Goal: Information Seeking & Learning: Compare options

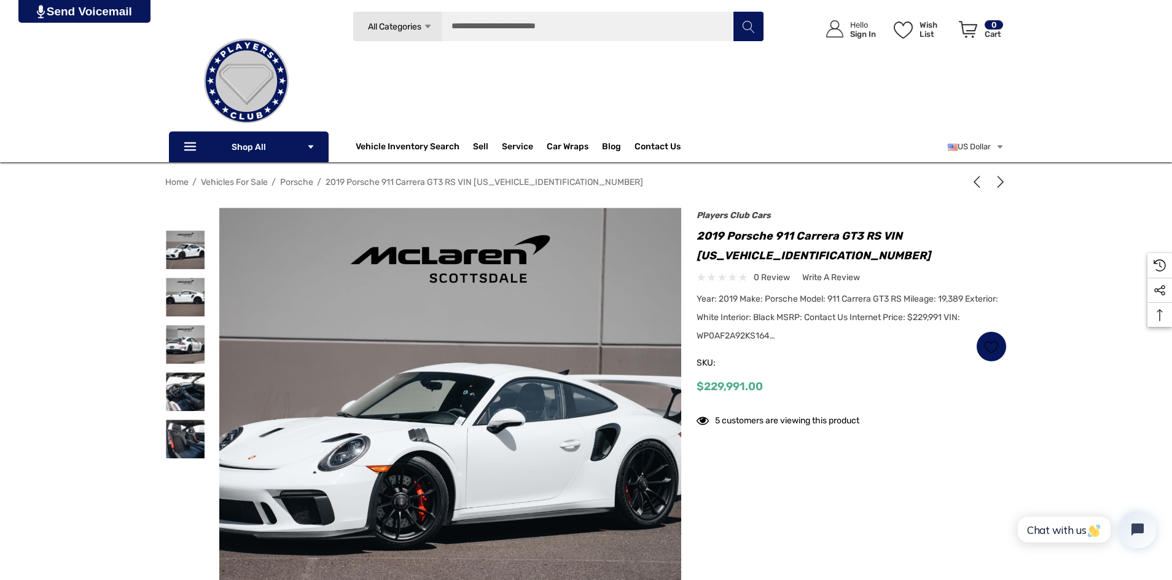
scroll to position [246, 0]
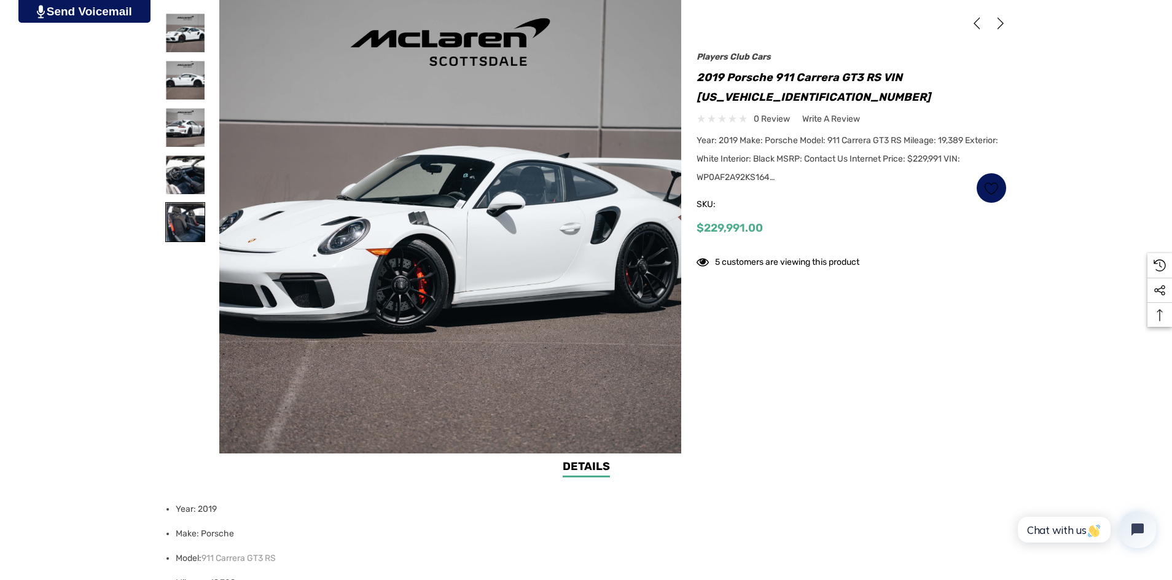
click at [198, 232] on img at bounding box center [185, 222] width 39 height 39
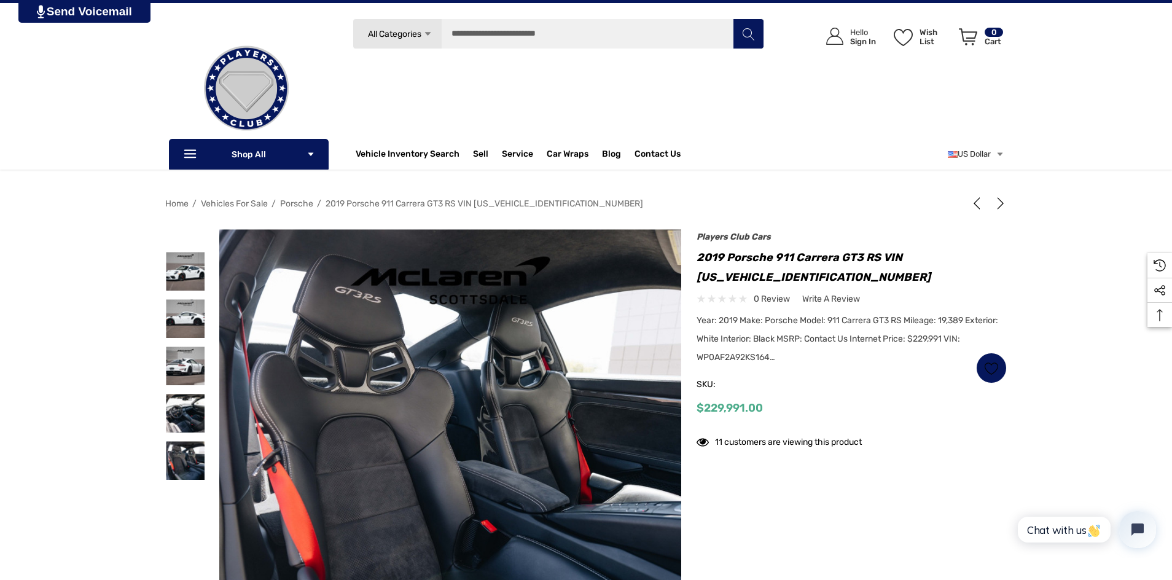
scroll to position [0, 0]
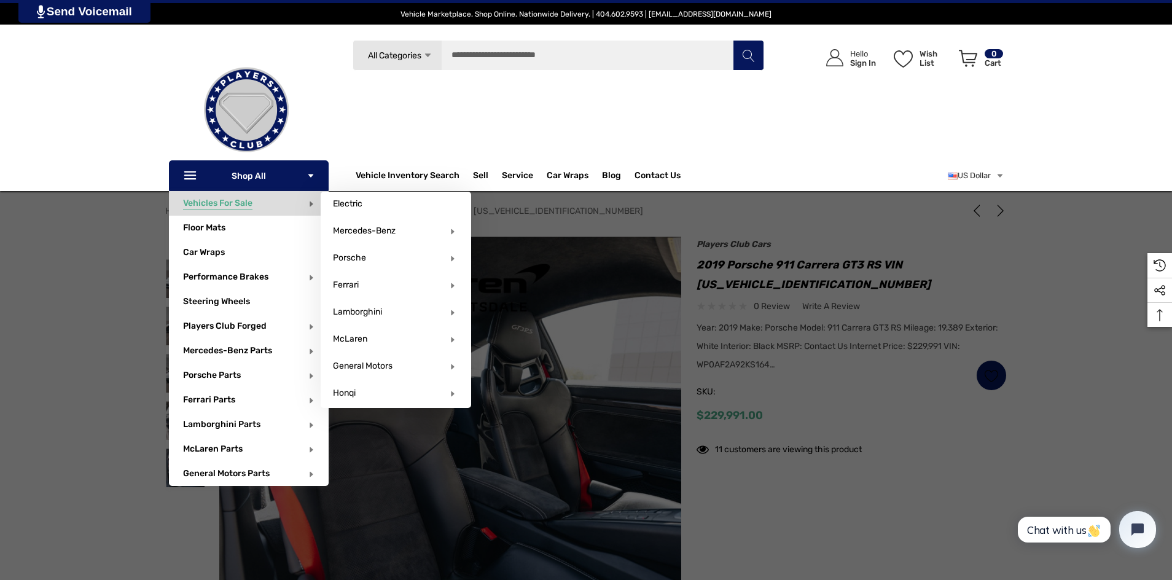
click at [247, 200] on span "Vehicles For Sale" at bounding box center [217, 205] width 69 height 14
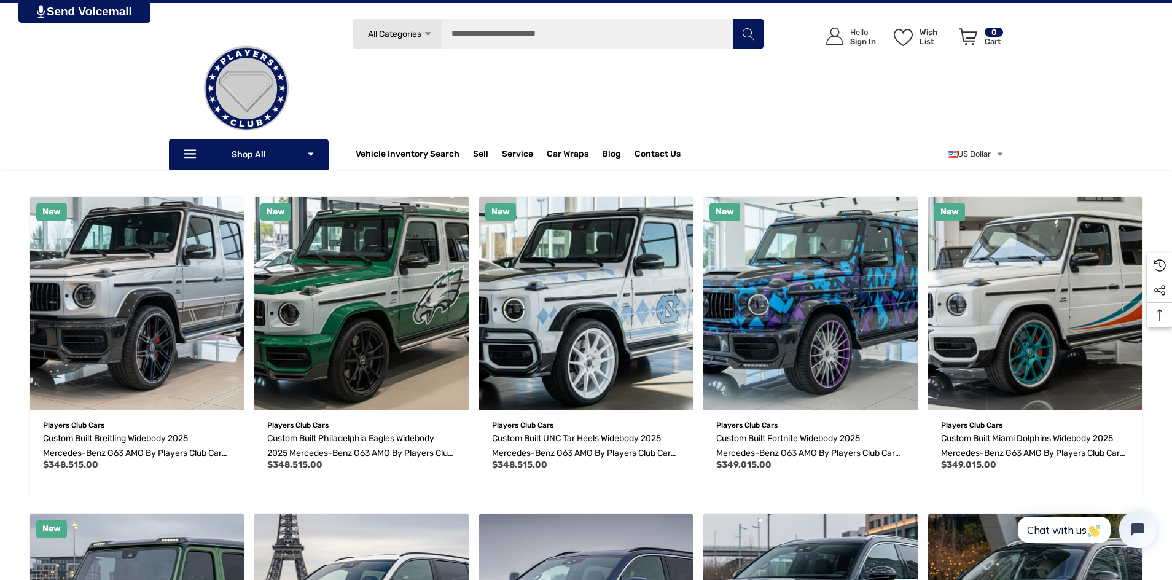
scroll to position [61, 0]
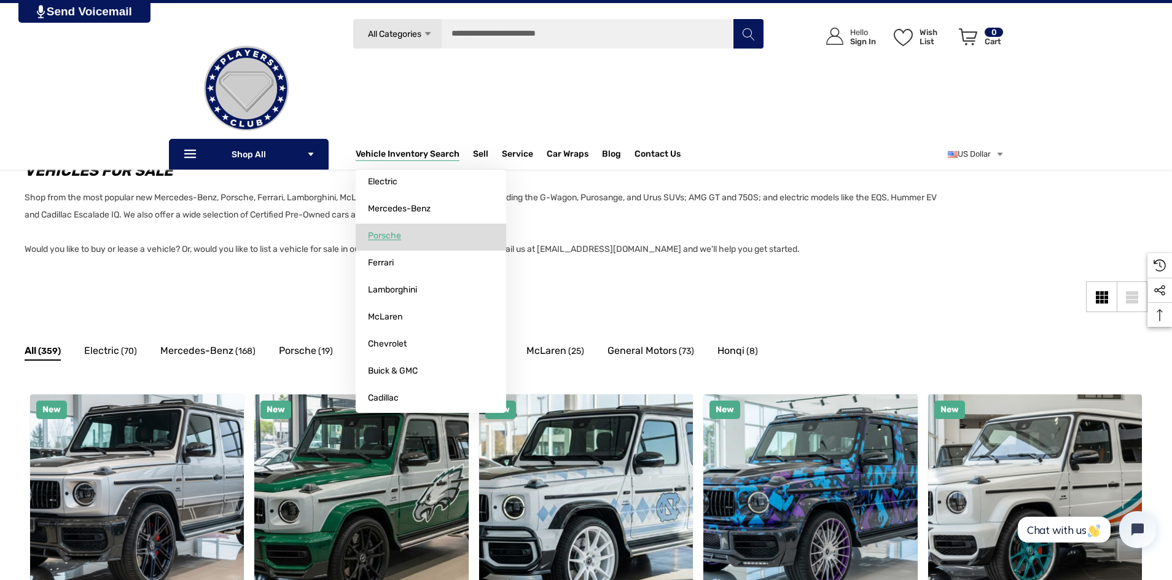
click at [404, 236] on link "Porsche" at bounding box center [431, 236] width 150 height 25
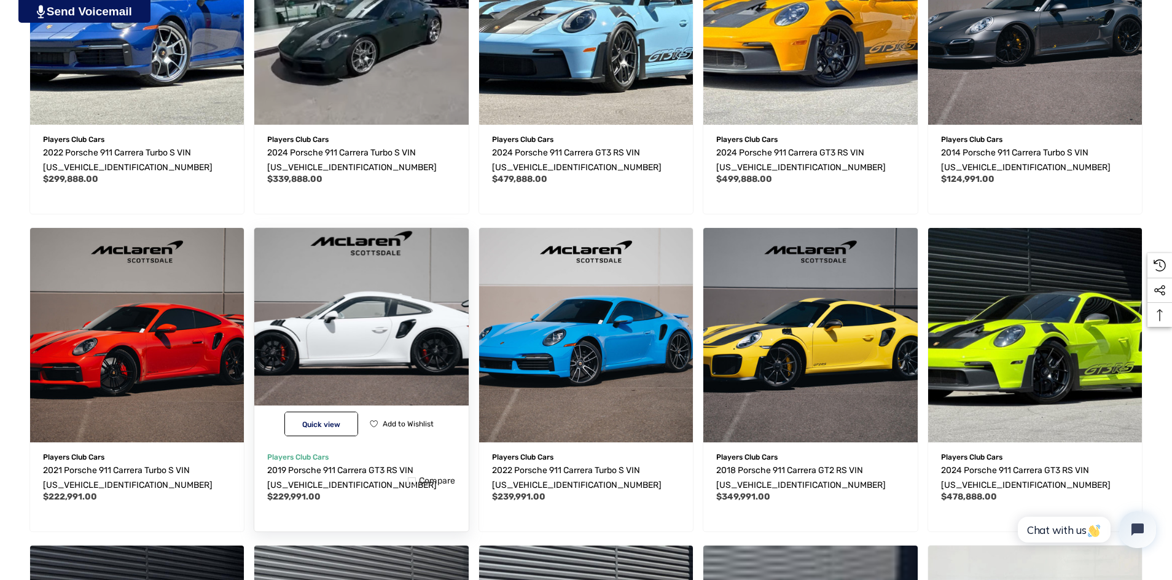
scroll to position [553, 0]
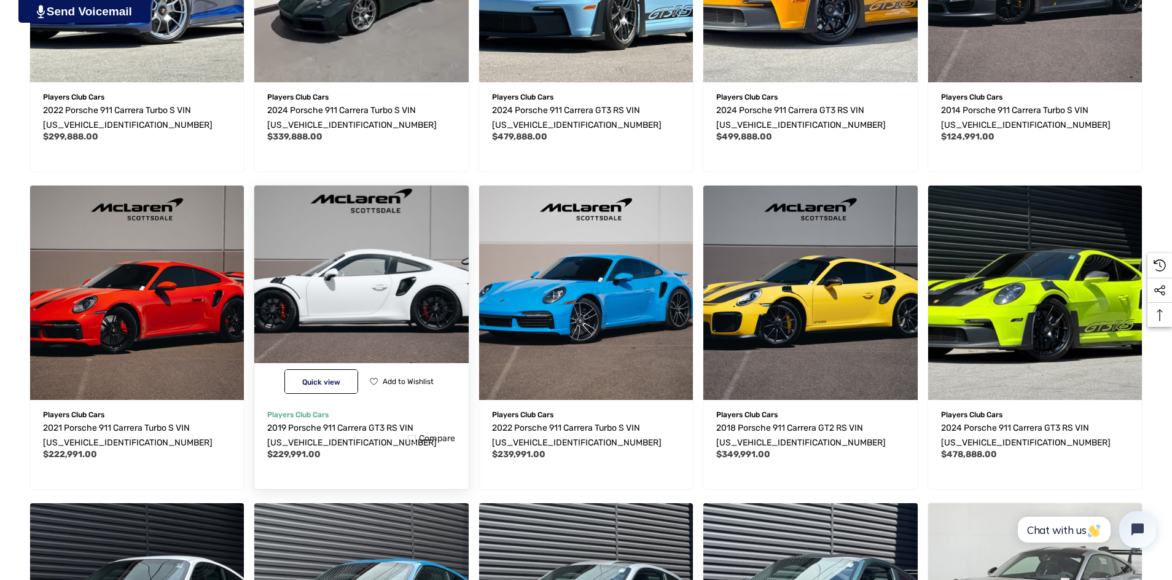
click at [381, 290] on img "2019 Porsche 911 Carrera GT3 RS VIN WP0AF2A92KS164899,$229,991.00\a" at bounding box center [361, 292] width 235 height 235
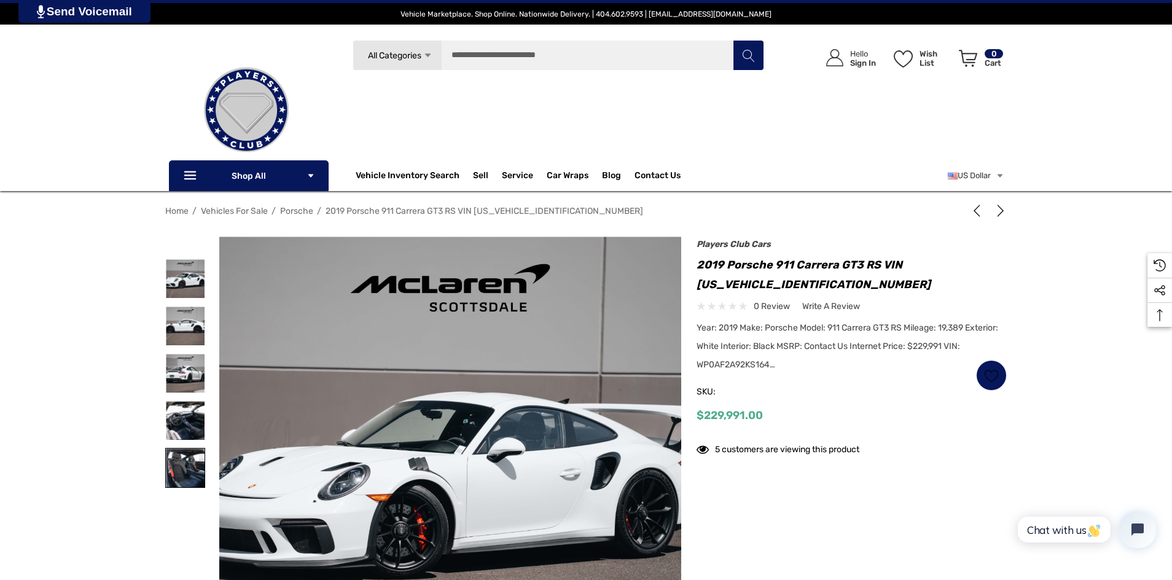
click at [190, 471] on img at bounding box center [185, 467] width 39 height 39
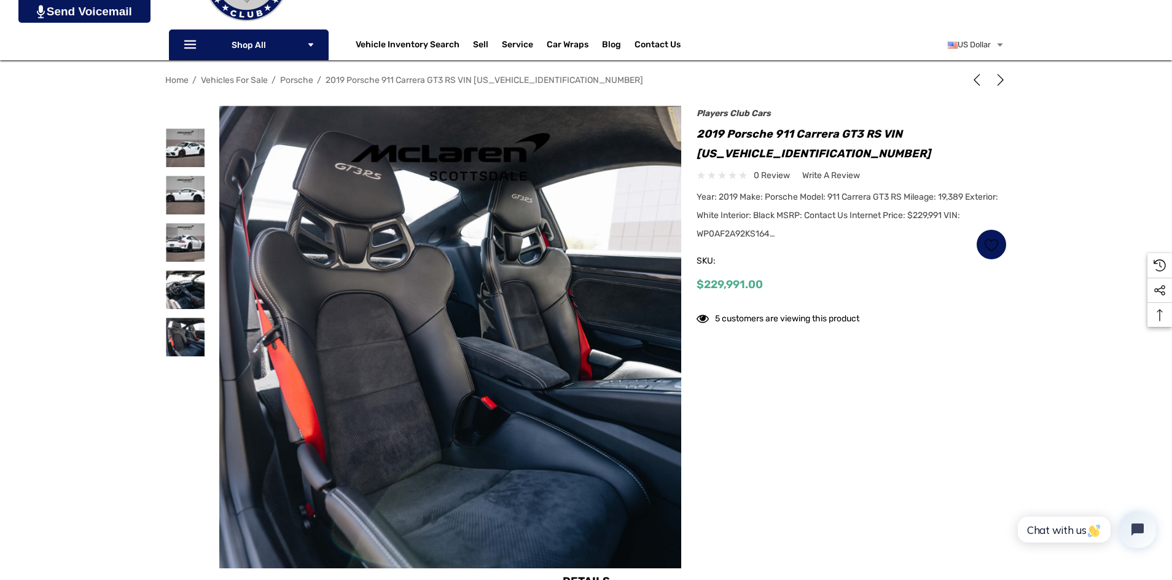
scroll to position [184, 0]
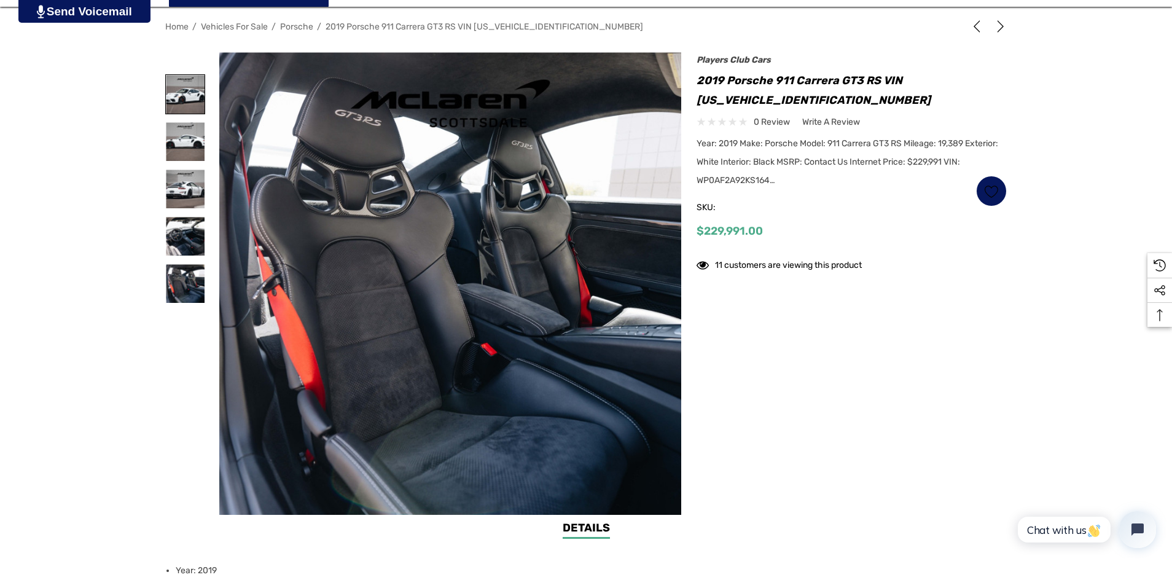
click at [184, 112] on img at bounding box center [185, 94] width 39 height 39
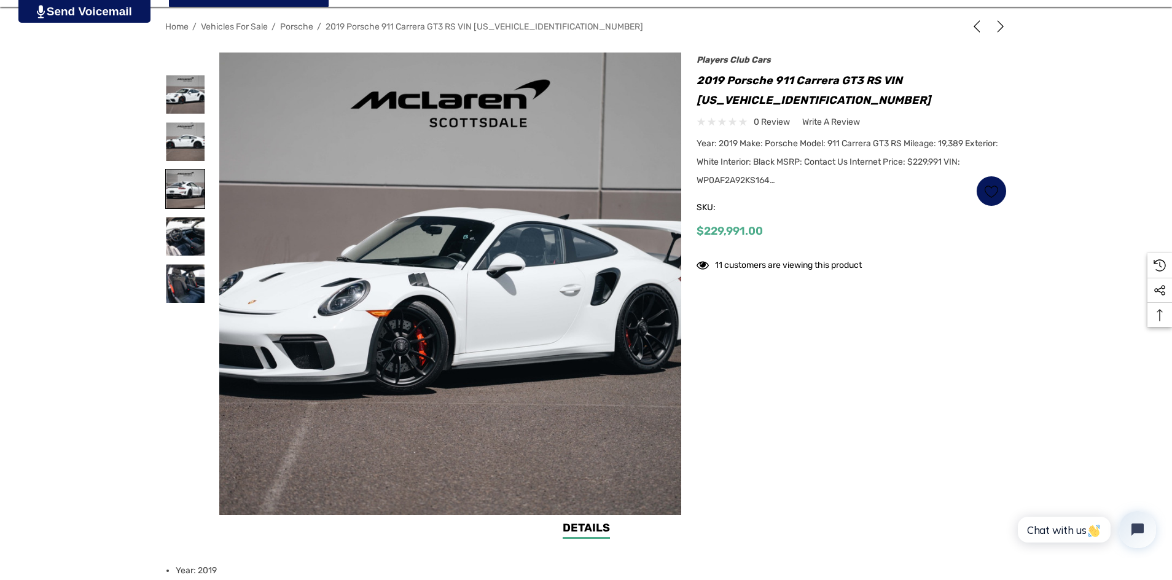
click at [177, 182] on img at bounding box center [185, 188] width 39 height 39
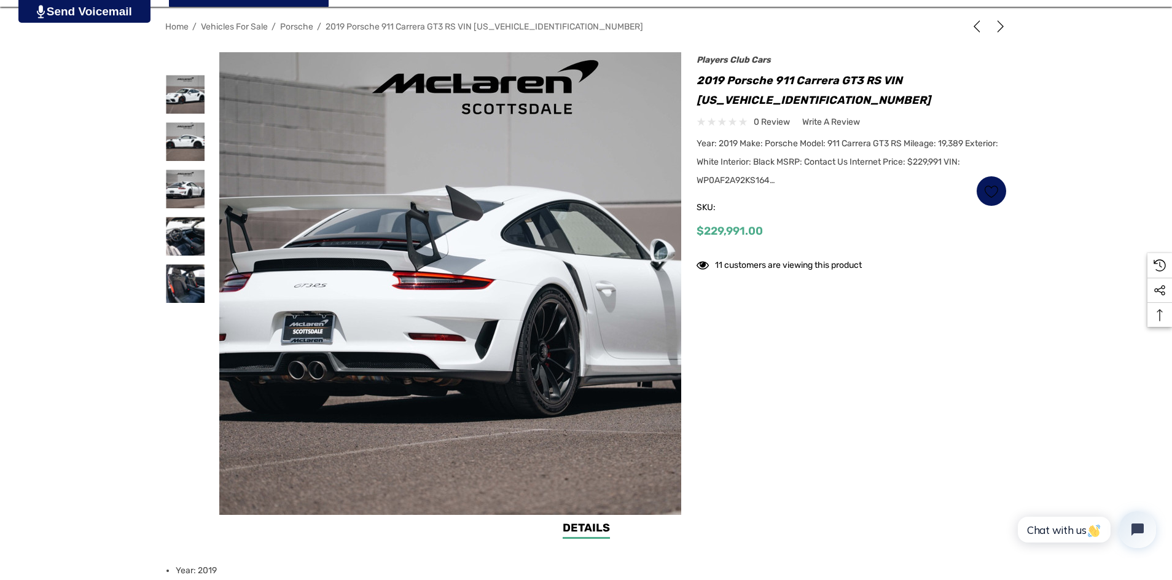
click at [400, 223] on img at bounding box center [485, 291] width 786 height 524
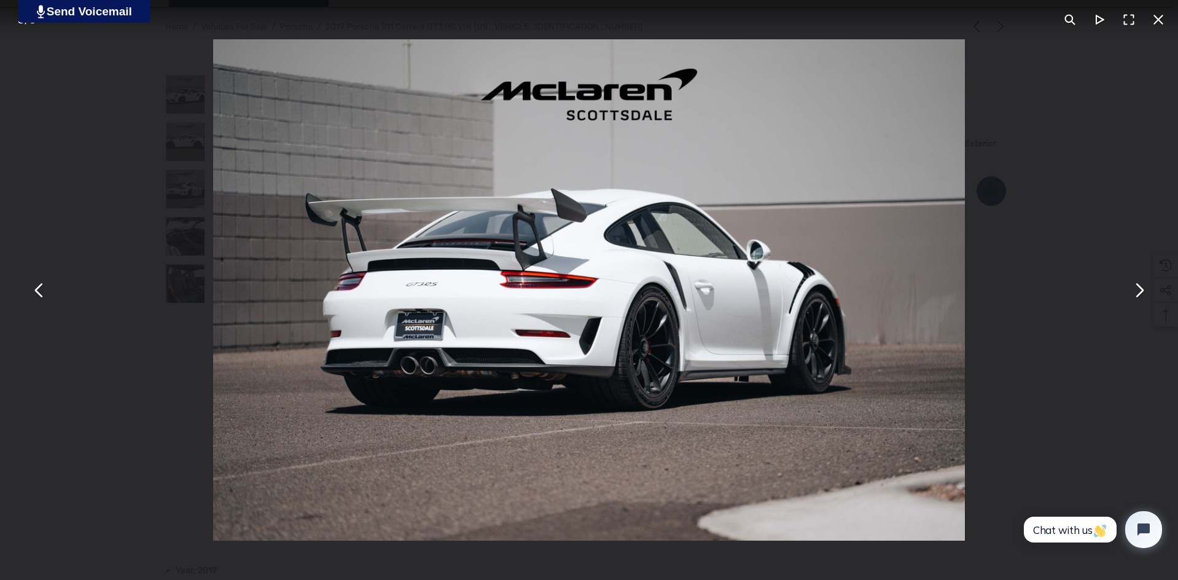
click at [1167, 26] on button "You can close this modal content with the ESC key" at bounding box center [1157, 19] width 29 height 29
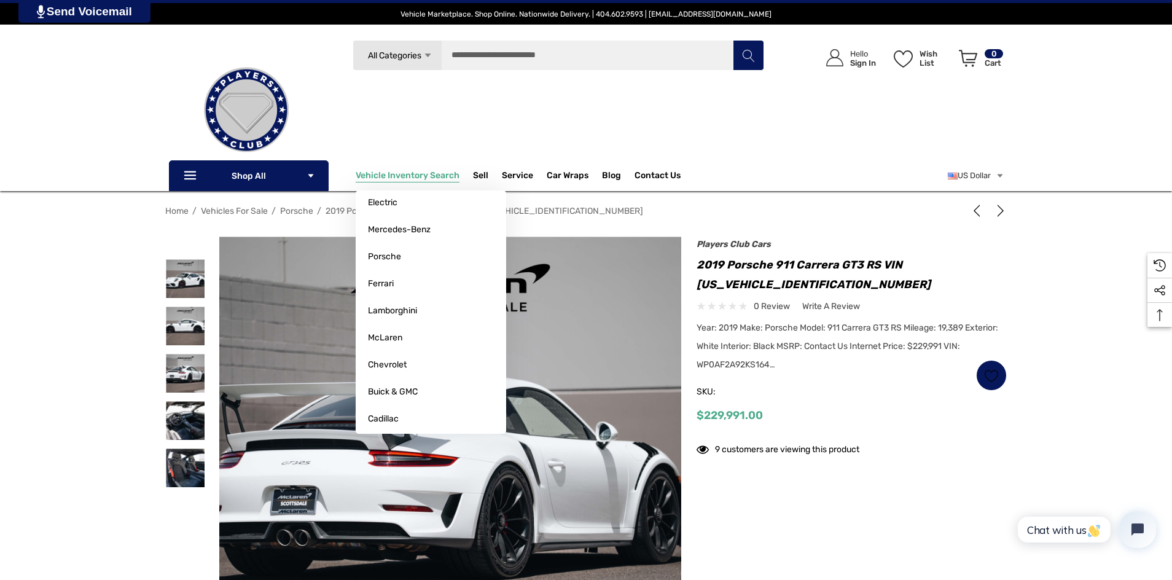
click at [400, 174] on span "Vehicle Inventory Search" at bounding box center [408, 177] width 104 height 14
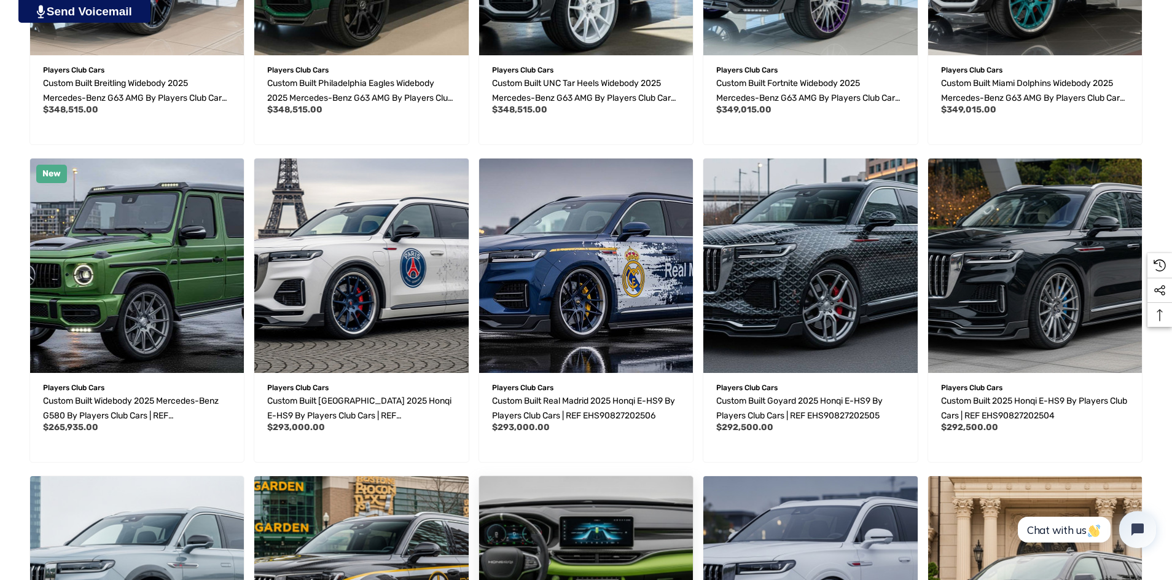
scroll to position [983, 0]
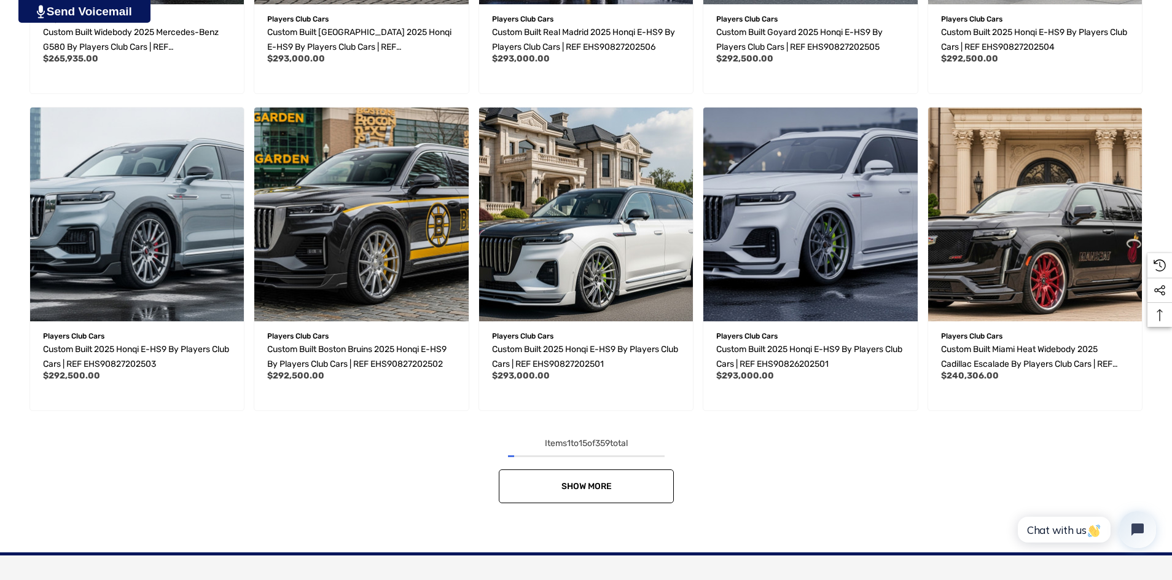
click at [553, 492] on link "Show More" at bounding box center [586, 486] width 175 height 34
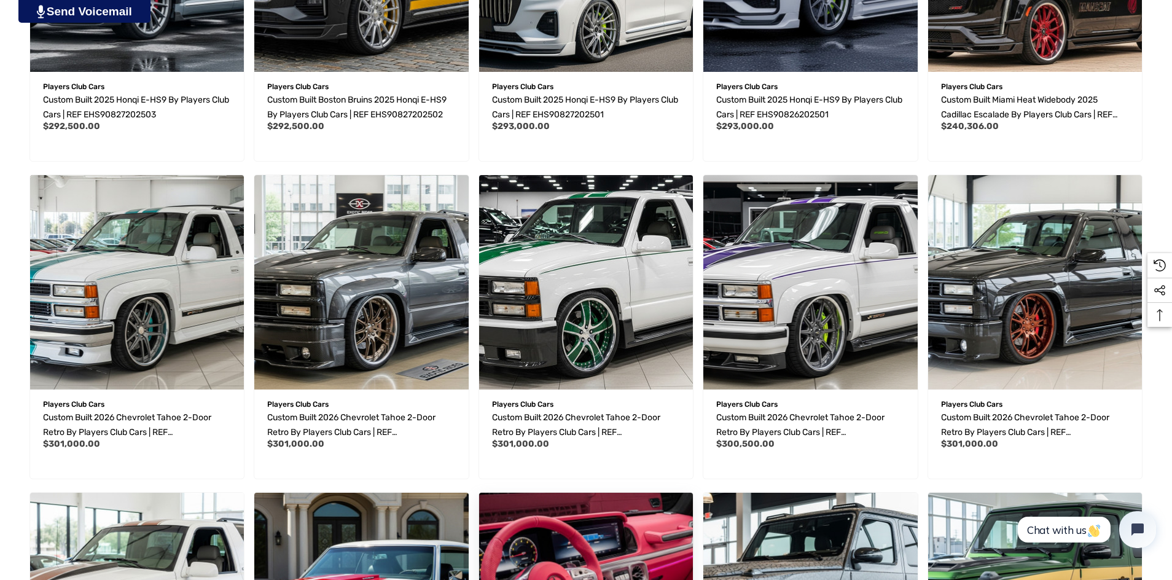
scroll to position [1290, 0]
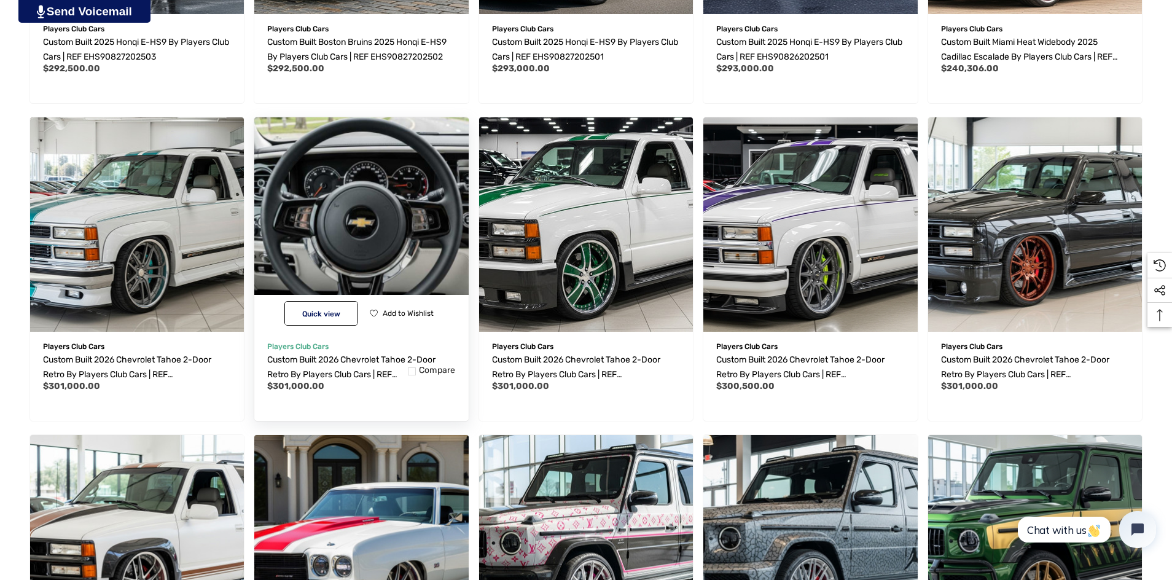
click at [378, 224] on img "Custom Built 2026 Chevrolet Tahoe 2-Door Retro by Players Club Cars | REF TAH20…" at bounding box center [361, 224] width 235 height 235
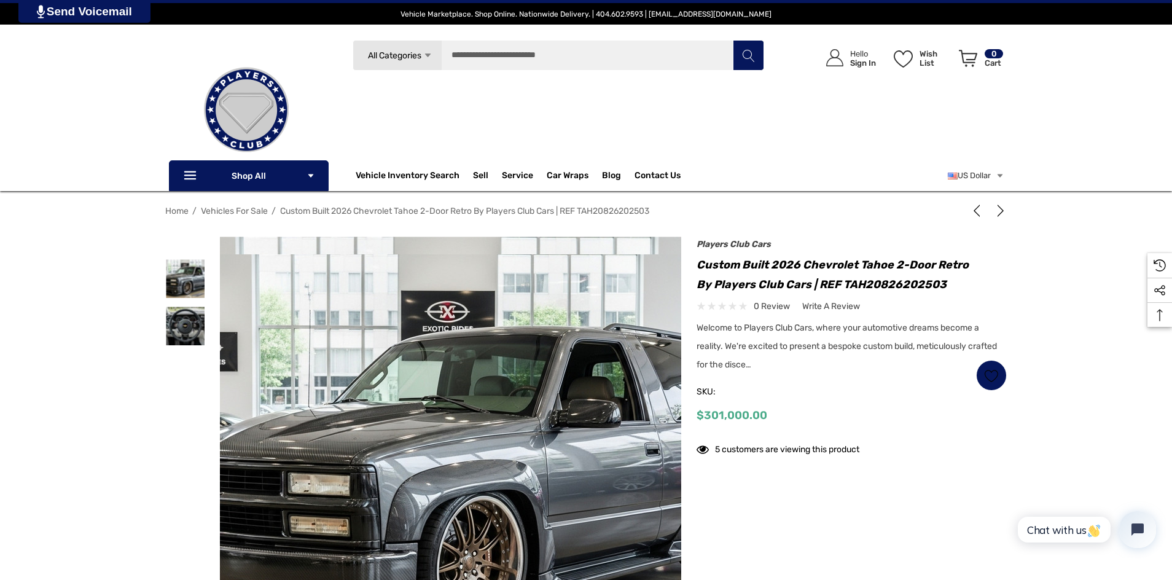
click at [450, 480] on img at bounding box center [451, 468] width 786 height 429
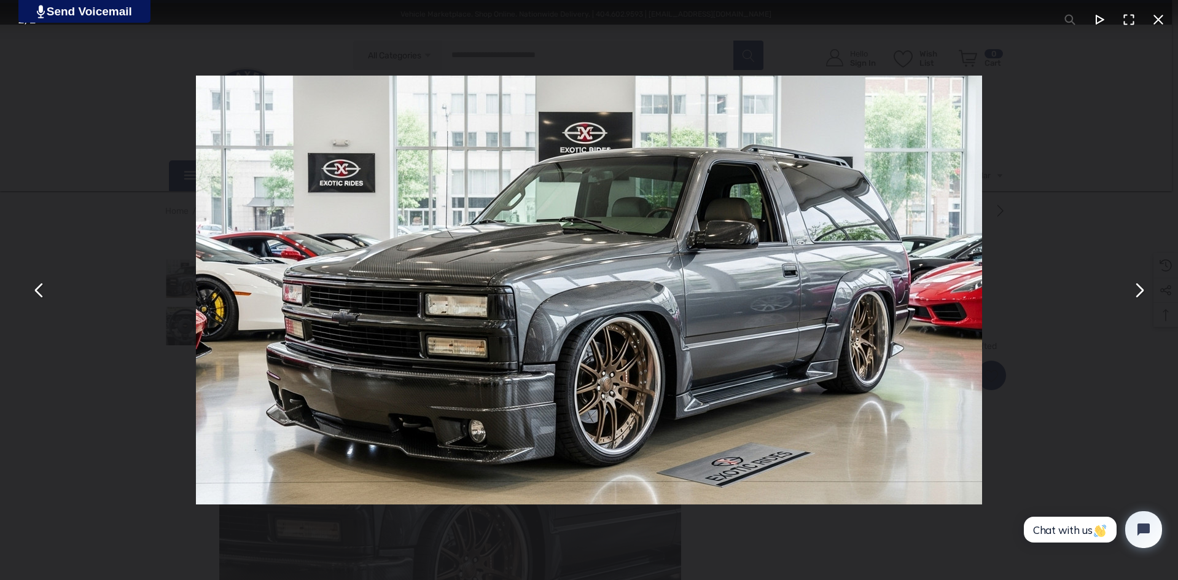
click at [1134, 299] on button "You can close this modal content with the ESC key" at bounding box center [1138, 289] width 29 height 29
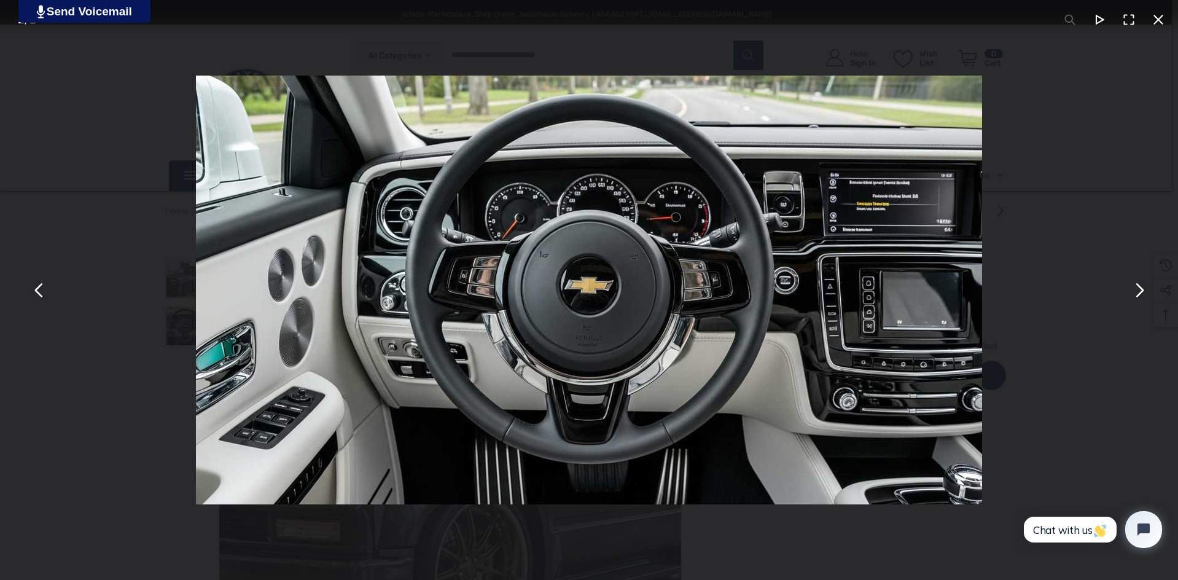
click at [22, 293] on div "You can close this modal content with the ESC key" at bounding box center [589, 290] width 1178 height 580
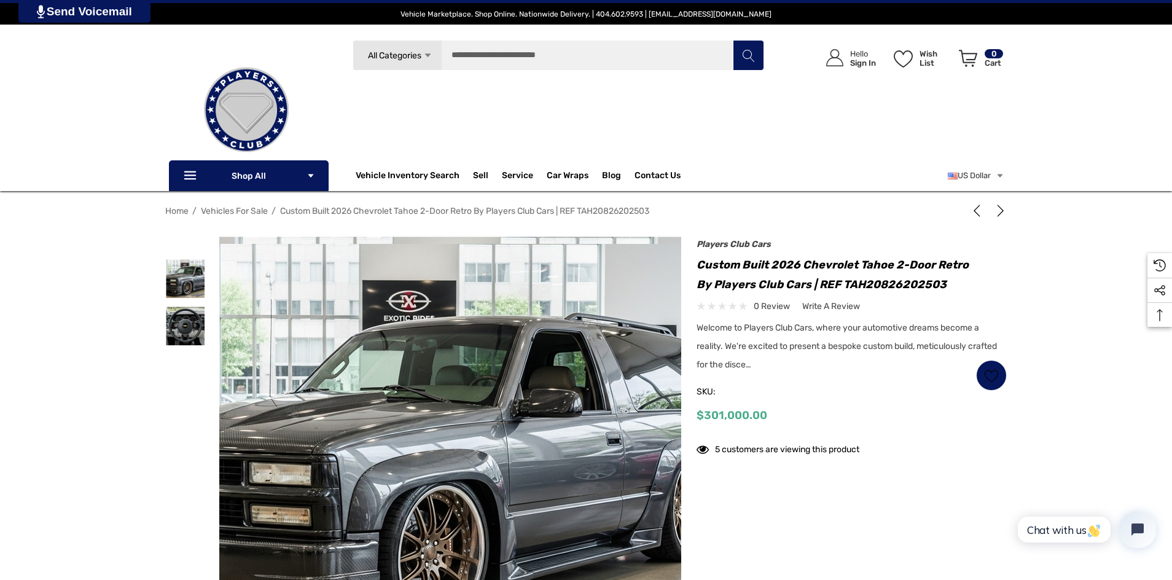
click at [505, 341] on img at bounding box center [413, 458] width 786 height 429
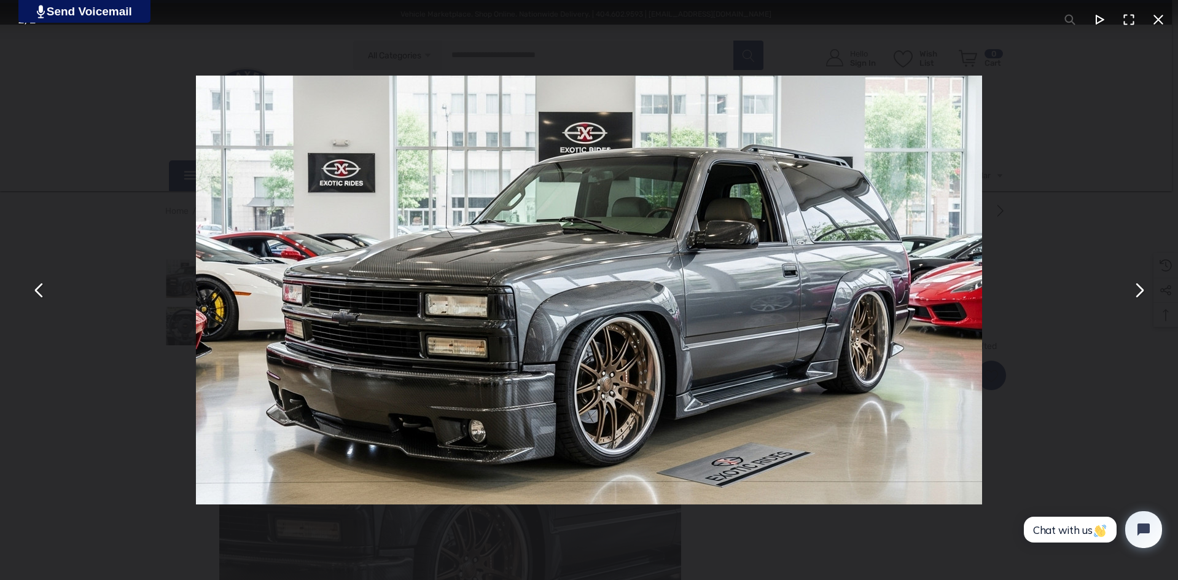
click at [1157, 16] on button "You can close this modal content with the ESC key" at bounding box center [1157, 19] width 29 height 29
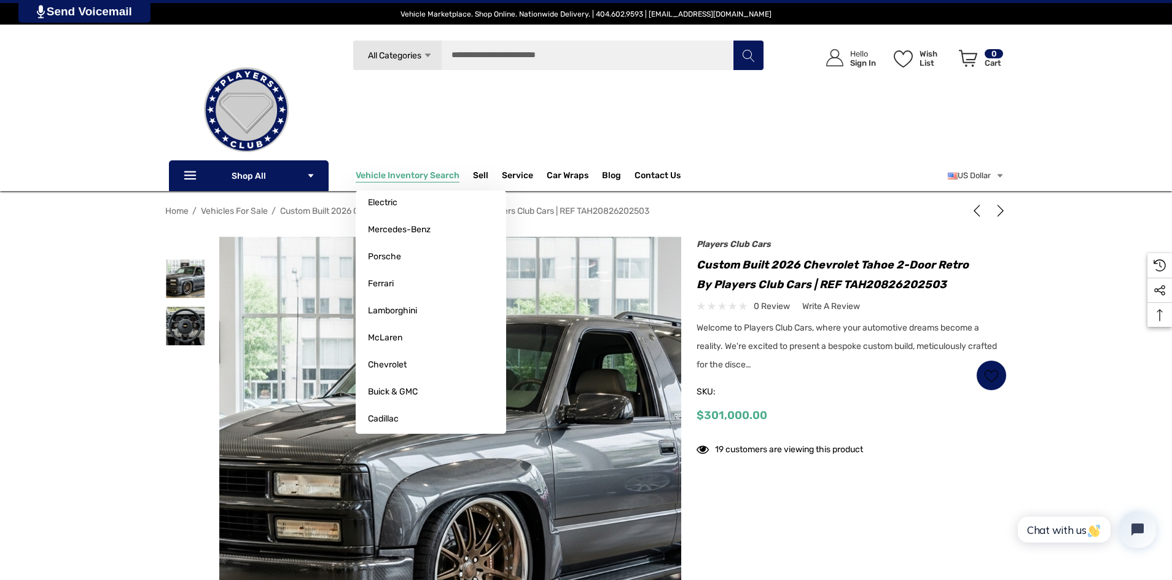
click at [407, 180] on span "Vehicle Inventory Search" at bounding box center [408, 177] width 104 height 14
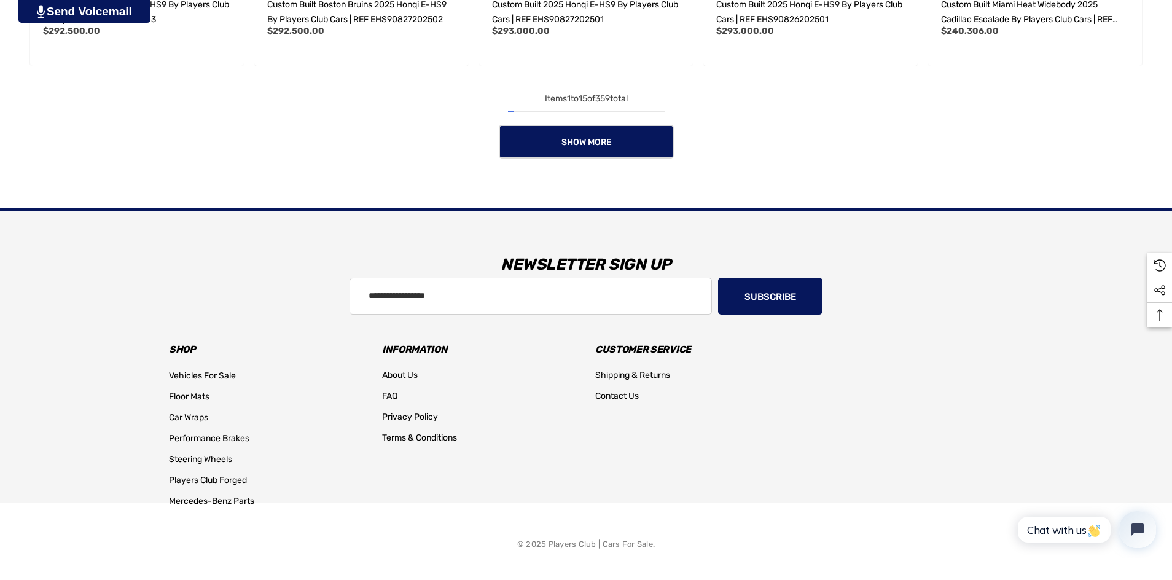
scroll to position [1331, 0]
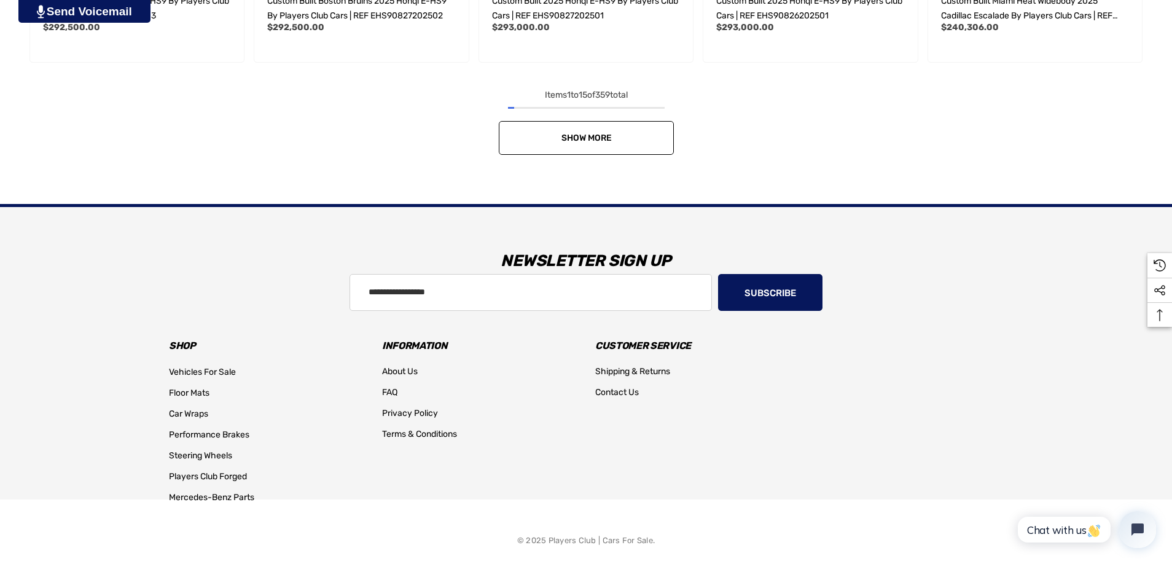
click at [598, 137] on span "Show More" at bounding box center [586, 138] width 50 height 10
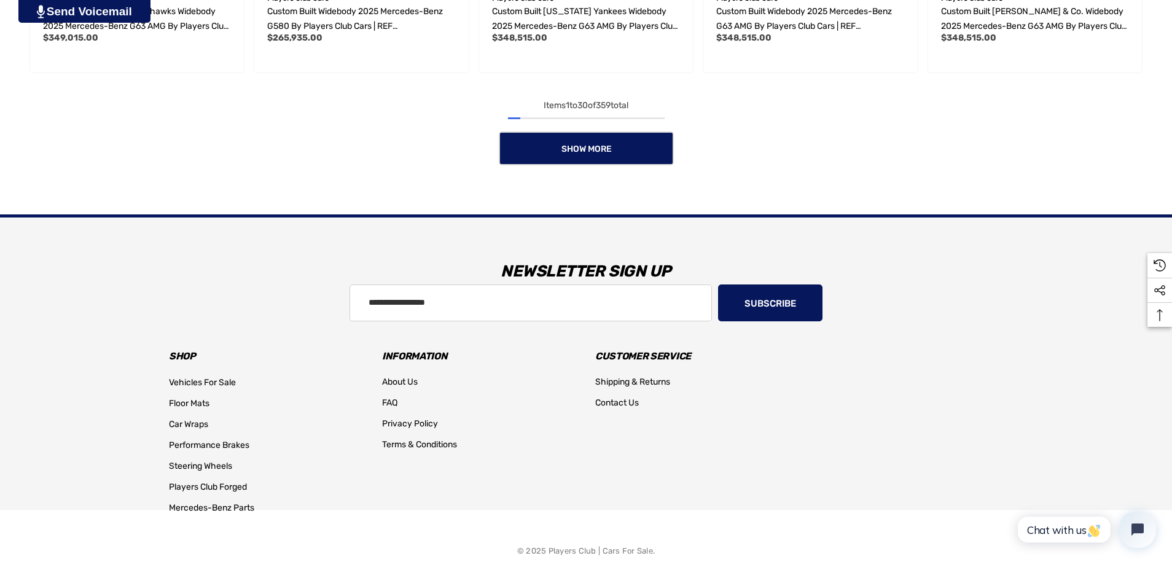
scroll to position [2283, 0]
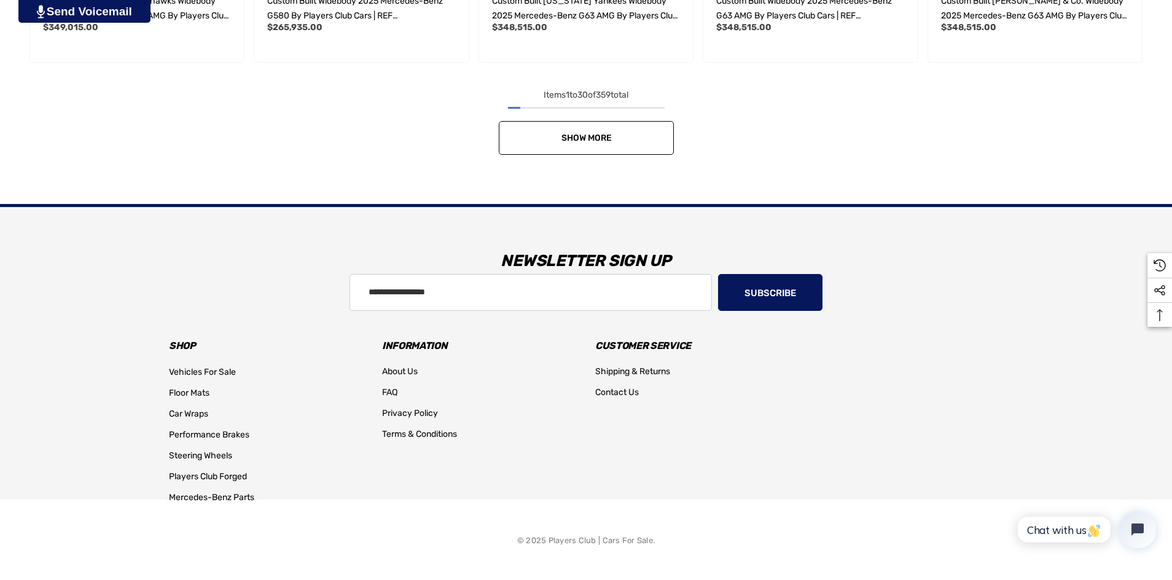
click at [609, 147] on link "Show More" at bounding box center [586, 138] width 175 height 34
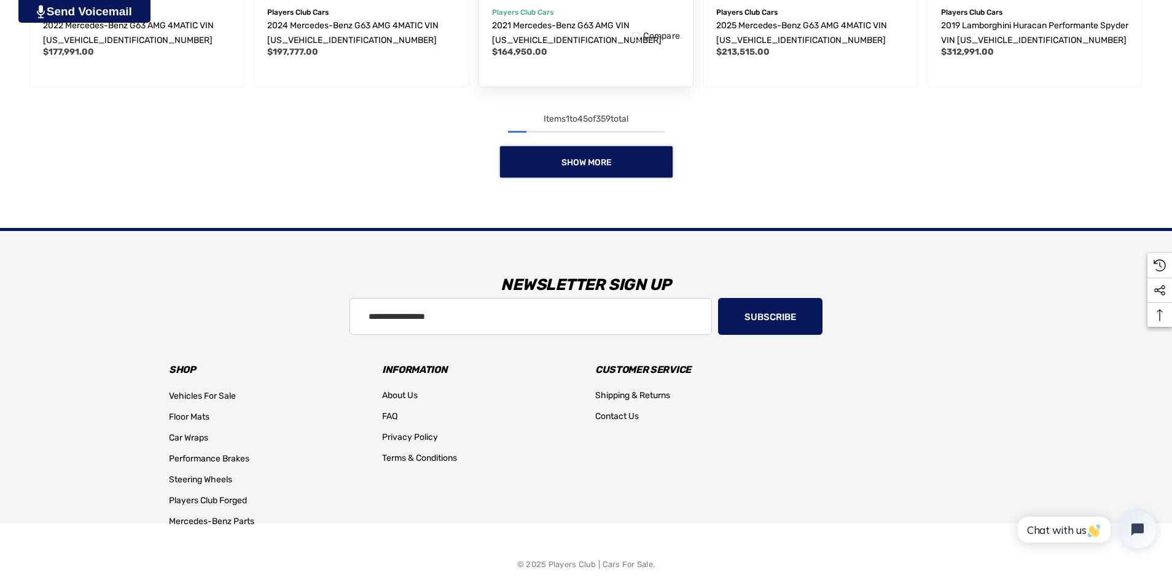
scroll to position [3234, 0]
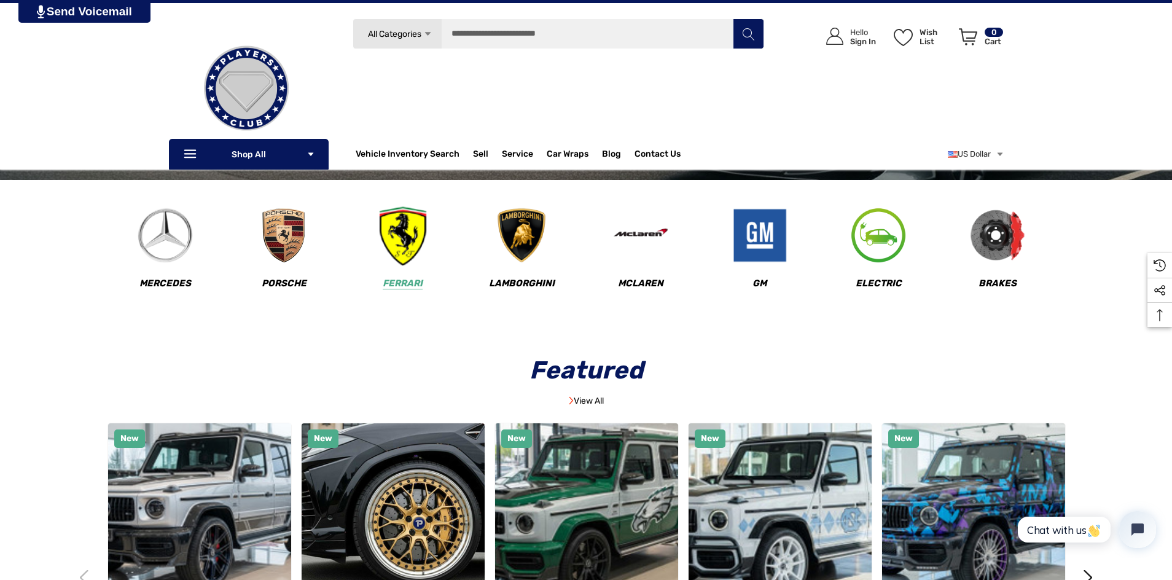
scroll to position [307, 0]
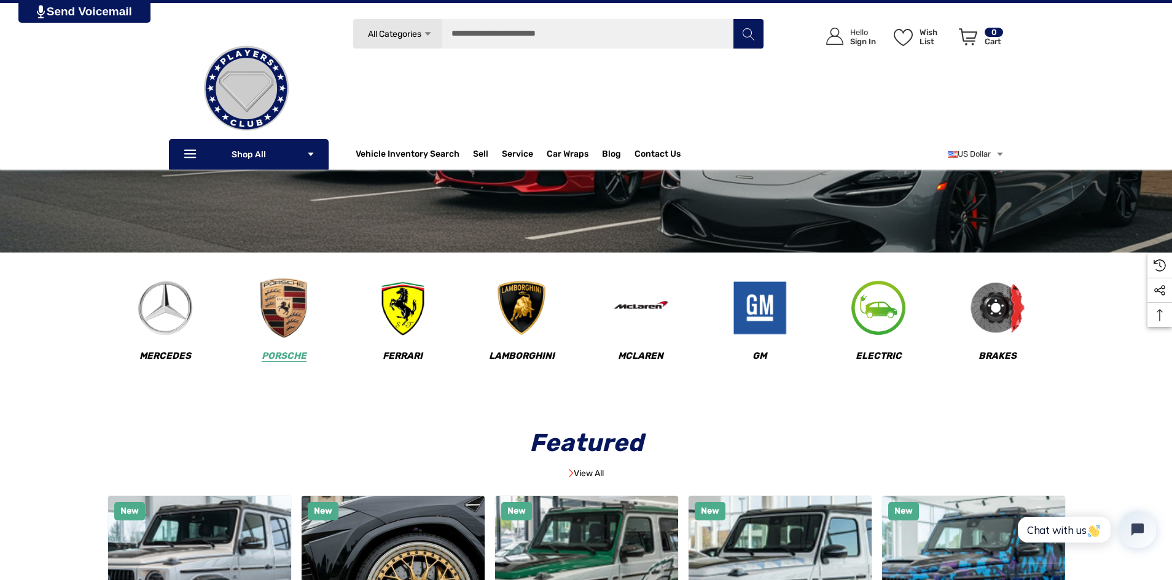
click at [267, 296] on img at bounding box center [284, 308] width 61 height 61
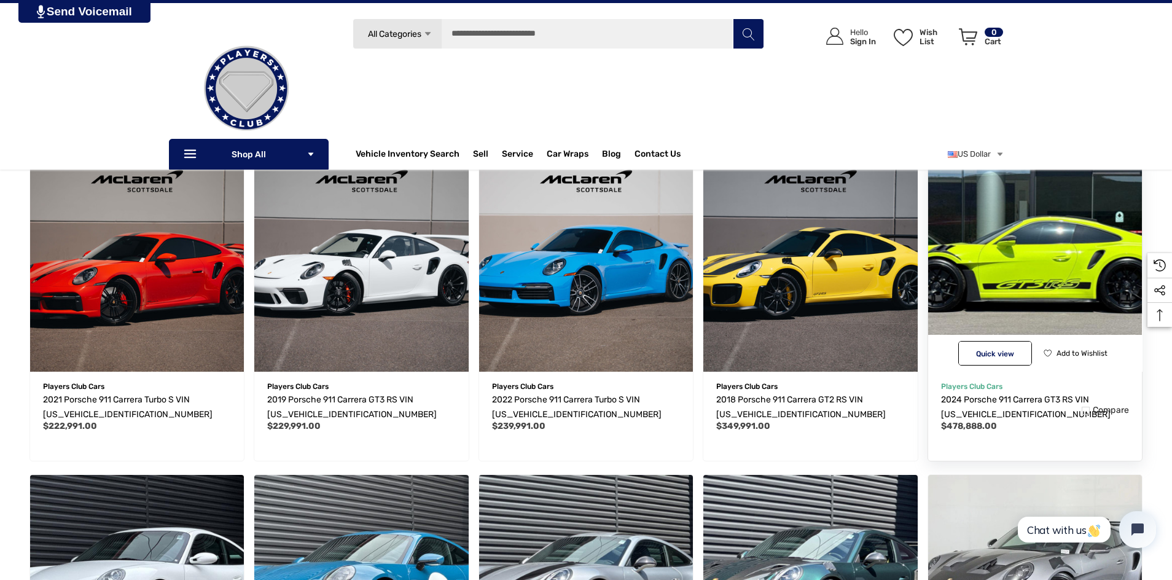
scroll to position [498, 0]
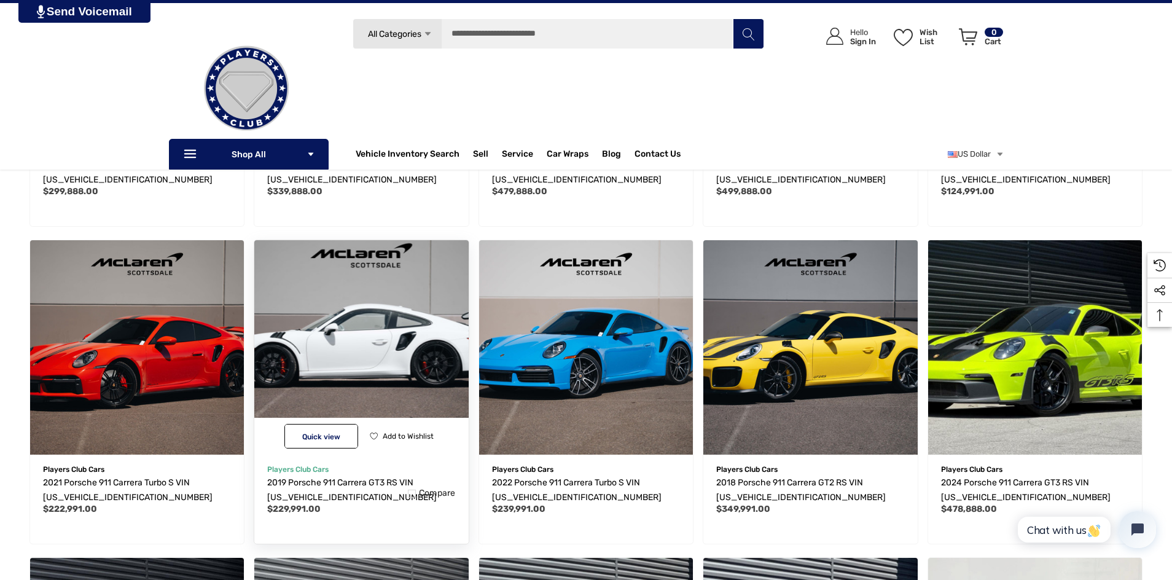
click at [395, 357] on img "2019 Porsche 911 Carrera GT3 RS VIN WP0AF2A92KS164899,$229,991.00\a" at bounding box center [361, 347] width 235 height 235
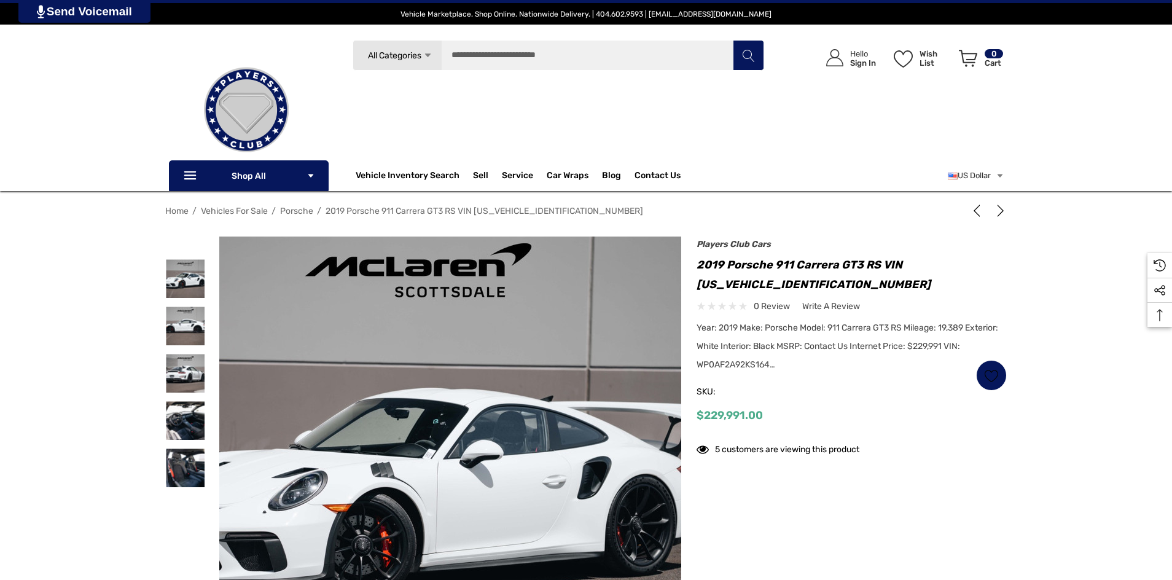
click at [496, 418] on img at bounding box center [418, 474] width 786 height 524
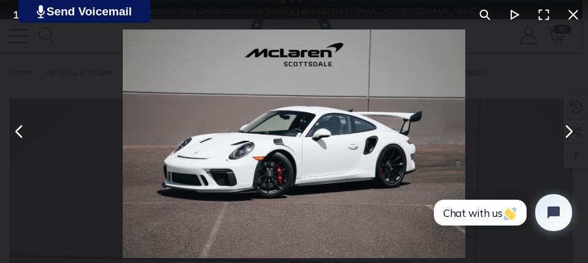
click at [286, 85] on img "You can close this modal content with the ESC key" at bounding box center [294, 143] width 343 height 228
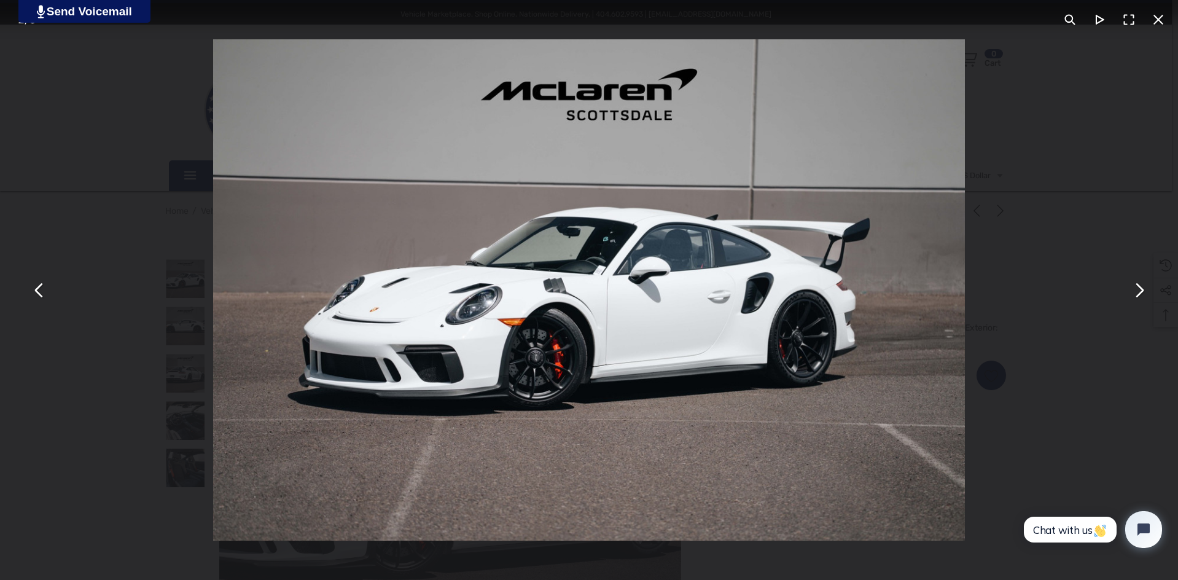
click at [1162, 22] on button "You can close this modal content with the ESC key" at bounding box center [1157, 19] width 29 height 29
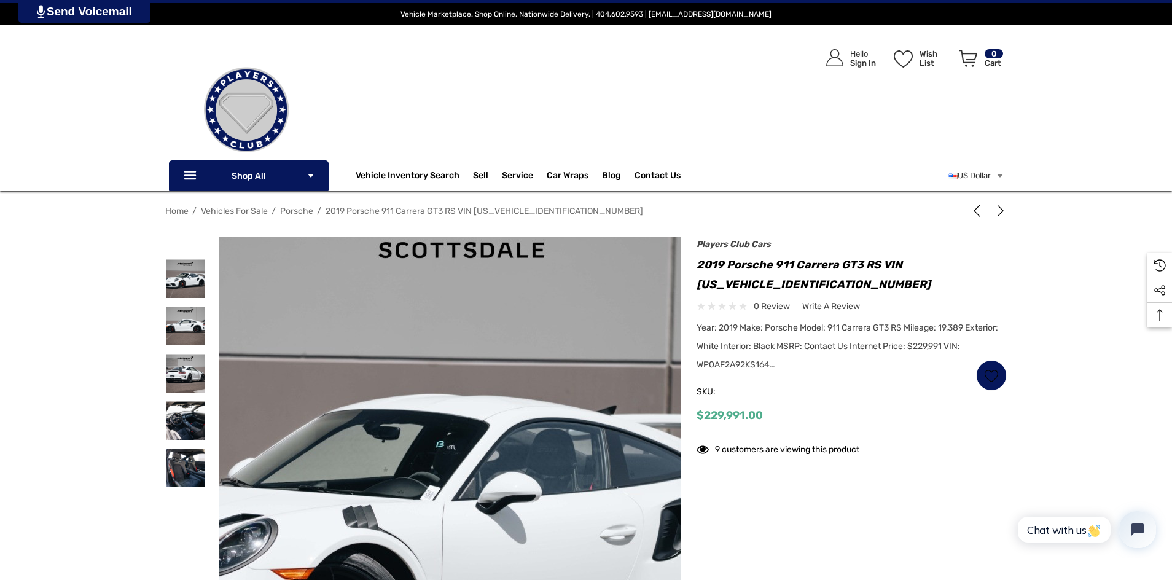
click at [473, 389] on img at bounding box center [413, 524] width 1179 height 786
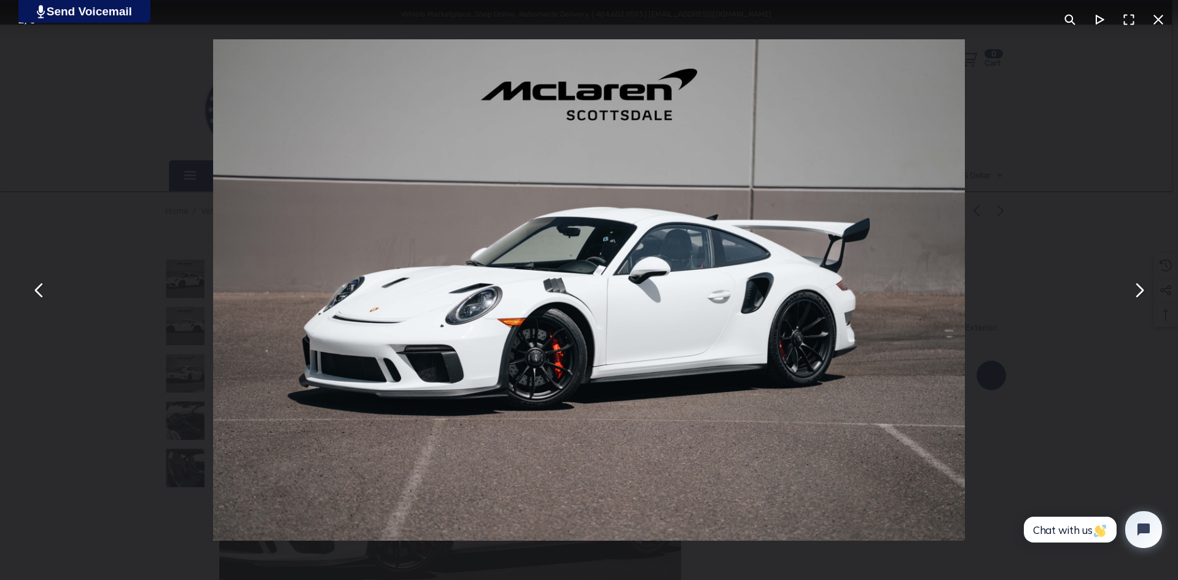
click at [1143, 294] on button "You can close this modal content with the ESC key" at bounding box center [1138, 289] width 29 height 29
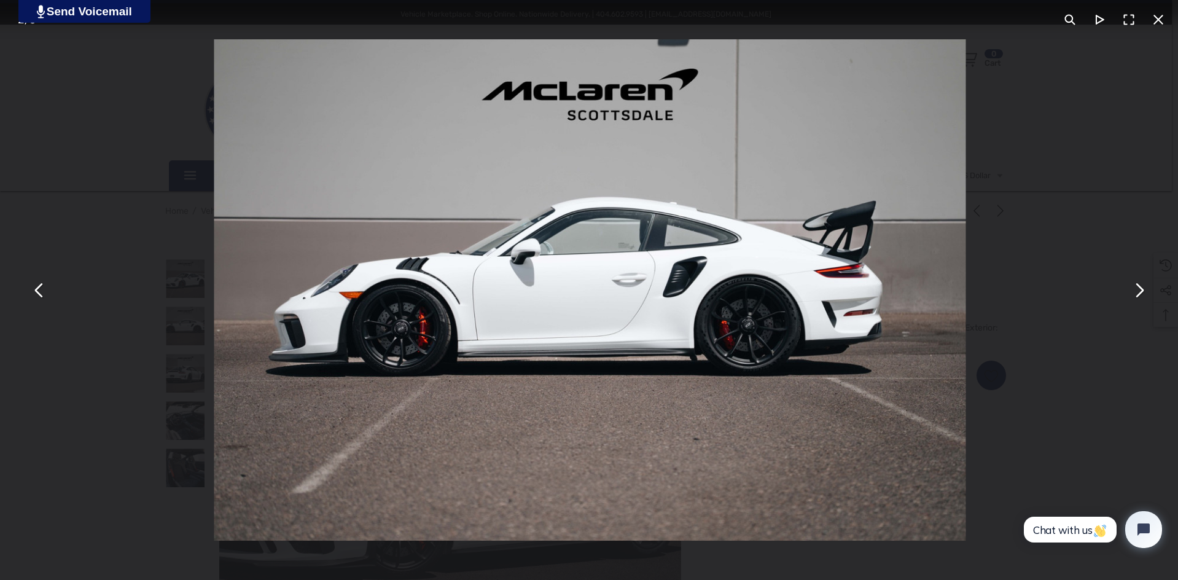
click at [1143, 294] on button "You can close this modal content with the ESC key" at bounding box center [1138, 289] width 29 height 29
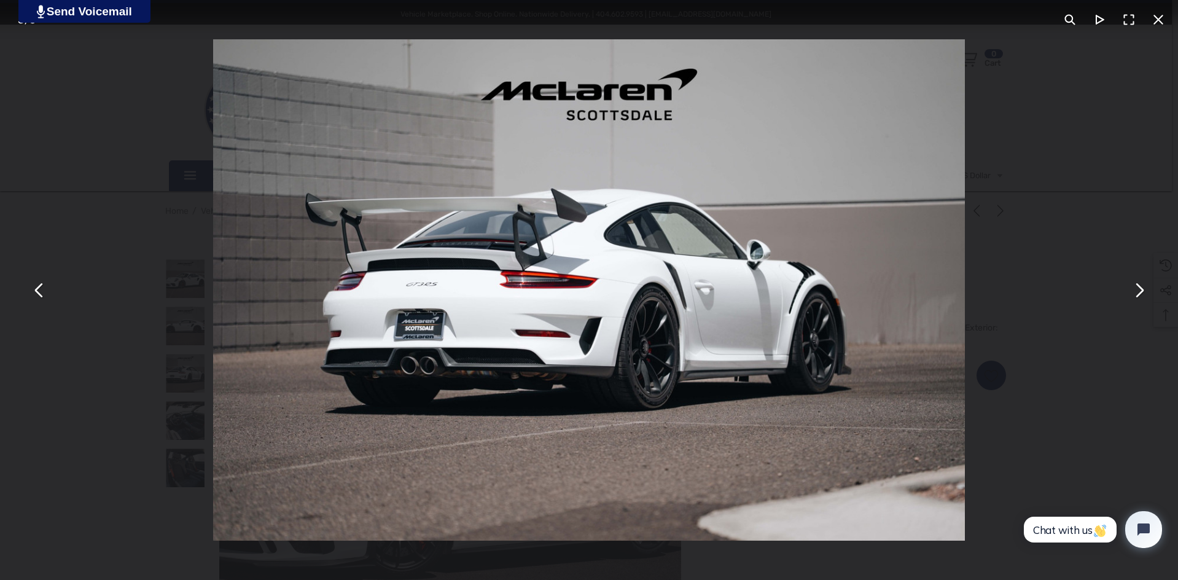
click at [1129, 279] on button "You can close this modal content with the ESC key" at bounding box center [1138, 289] width 29 height 29
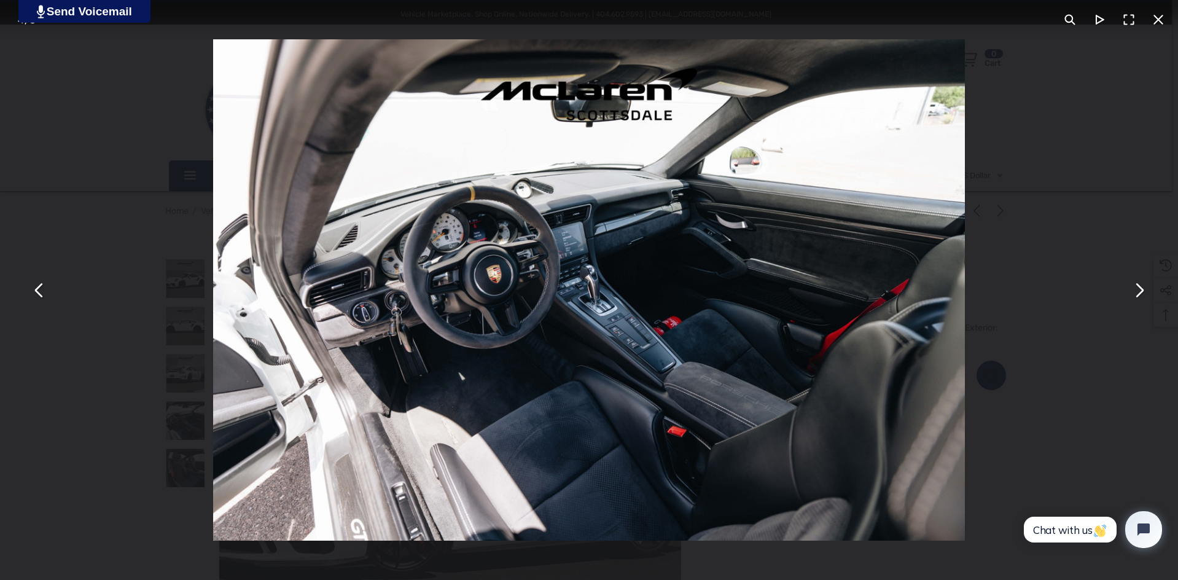
click at [1130, 279] on button "You can close this modal content with the ESC key" at bounding box center [1138, 289] width 29 height 29
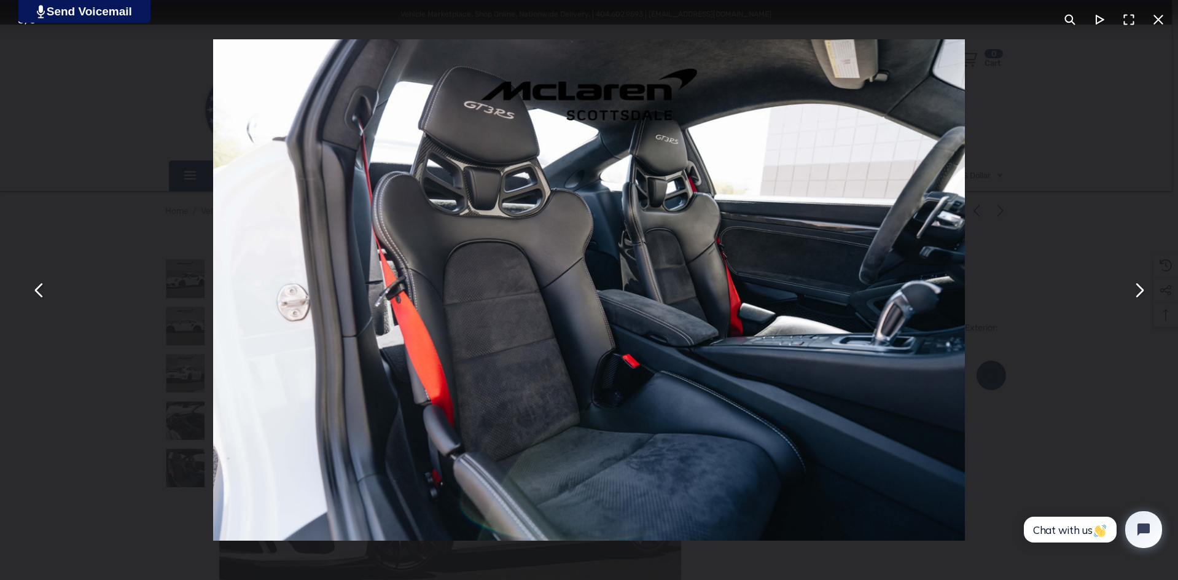
click at [1130, 279] on button "You can close this modal content with the ESC key" at bounding box center [1138, 289] width 29 height 29
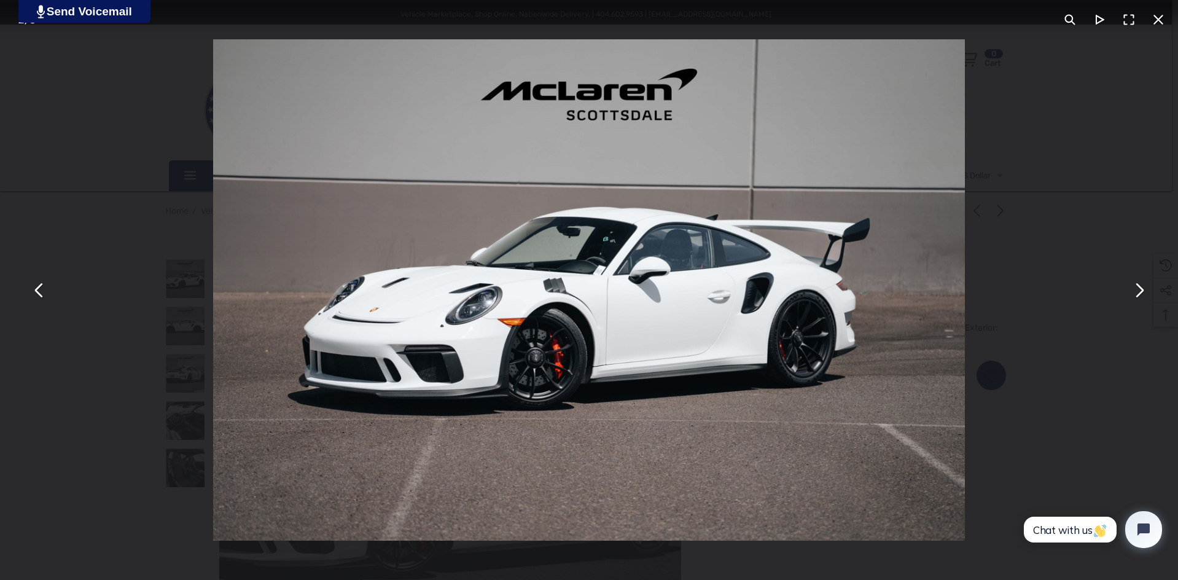
click at [1132, 279] on button "You can close this modal content with the ESC key" at bounding box center [1138, 289] width 29 height 29
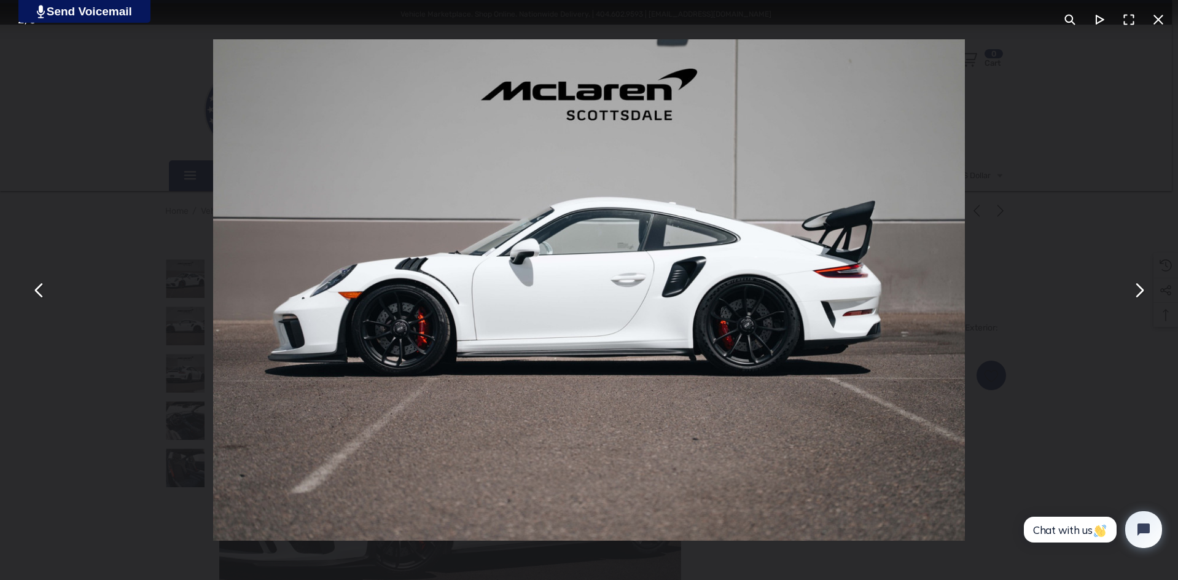
click at [1147, 302] on div "You can close this modal content with the ESC key" at bounding box center [589, 290] width 1178 height 580
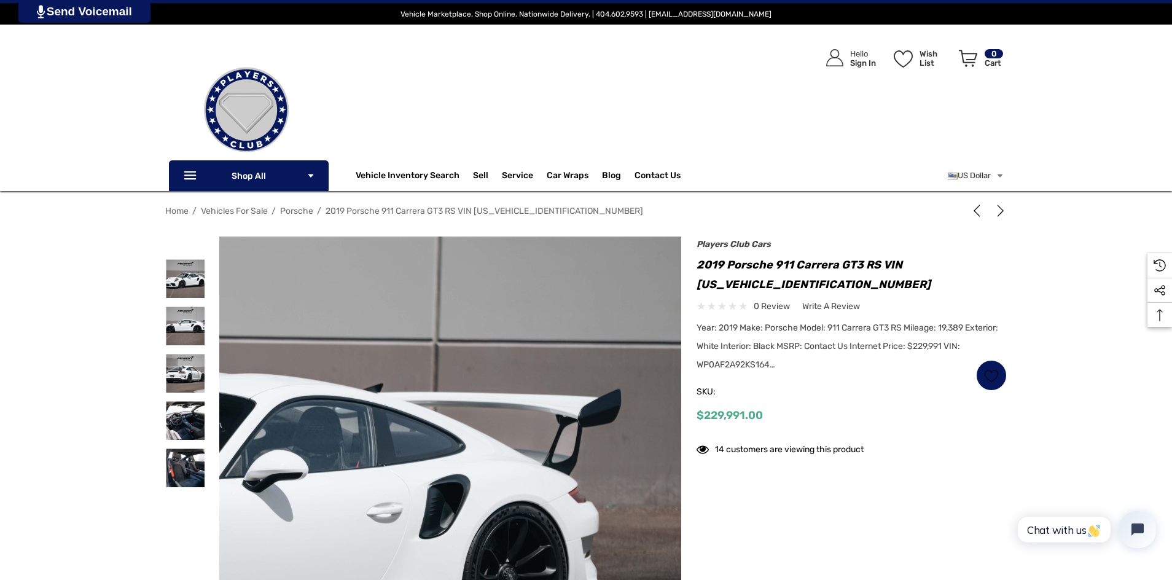
click at [624, 419] on img at bounding box center [180, 502] width 1179 height 786
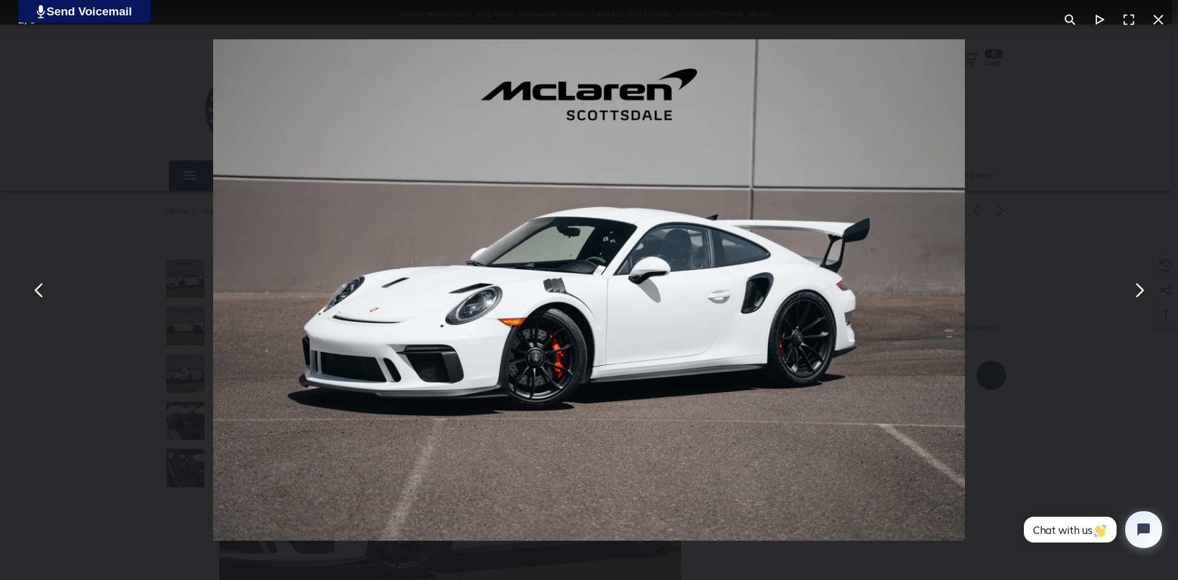
click at [167, 378] on div "You can close this modal content with the ESC key" at bounding box center [589, 290] width 1178 height 580
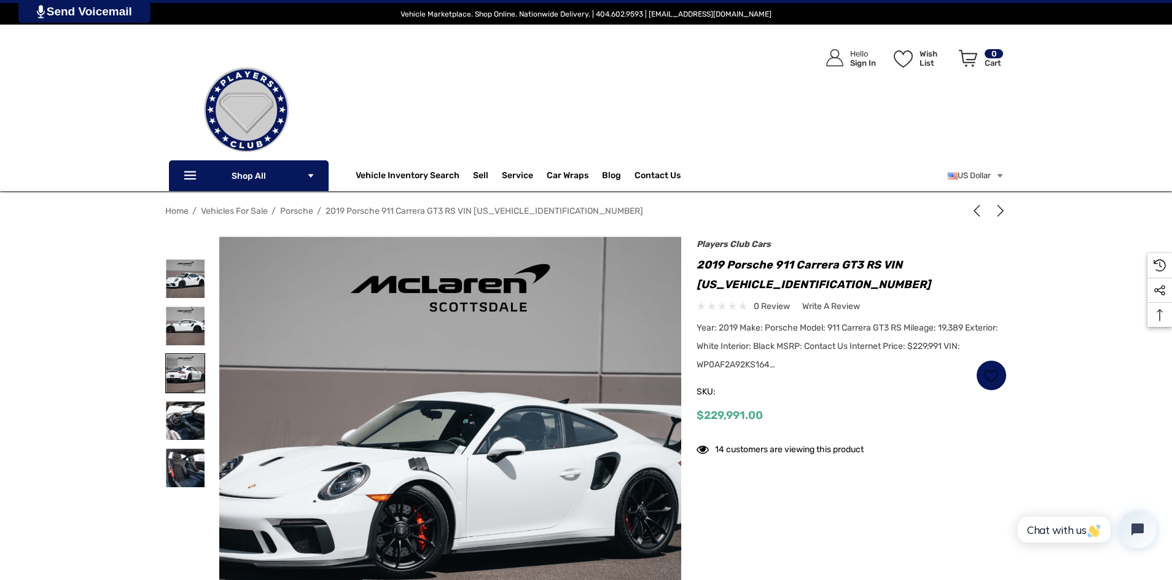
click at [177, 375] on img at bounding box center [185, 373] width 39 height 39
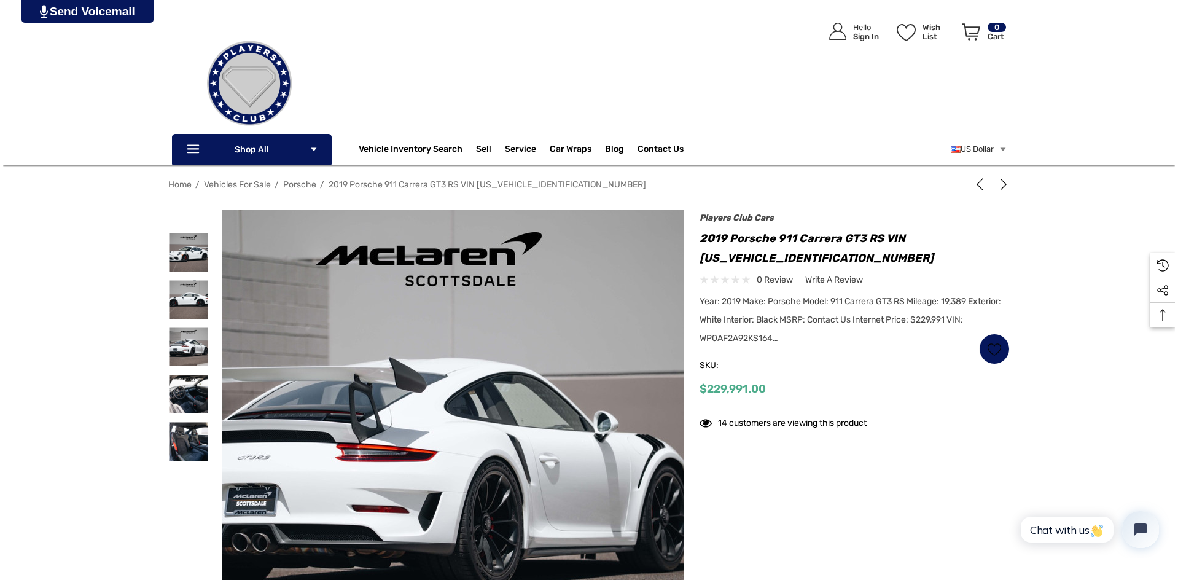
scroll to position [123, 0]
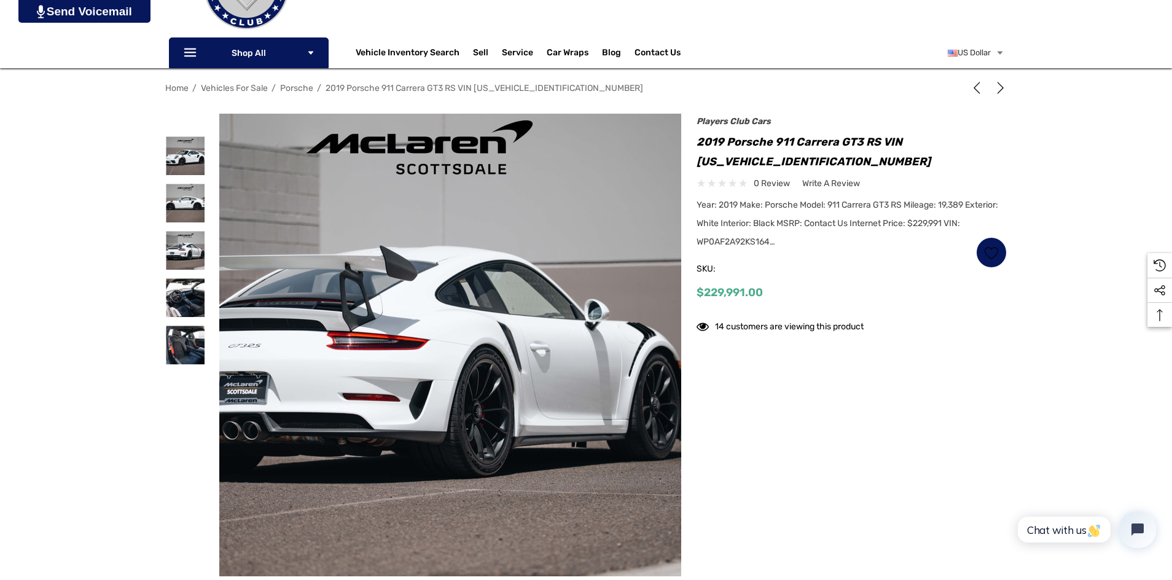
click at [497, 292] on img at bounding box center [418, 352] width 786 height 524
